Goal: Information Seeking & Learning: Find contact information

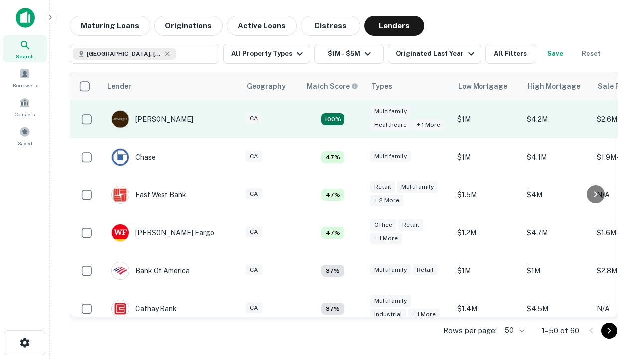
click at [354, 119] on td "100%" at bounding box center [333, 119] width 65 height 38
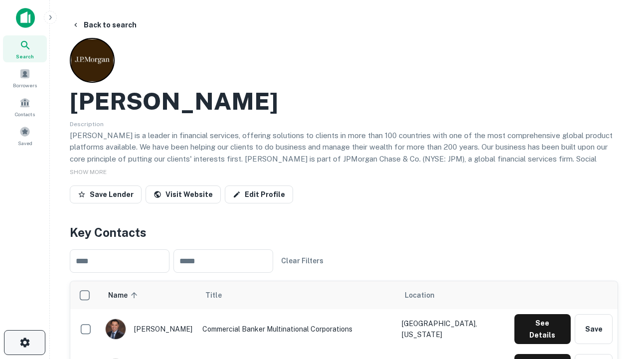
click at [24, 343] on icon "button" at bounding box center [25, 343] width 12 height 12
